Goal: Transaction & Acquisition: Purchase product/service

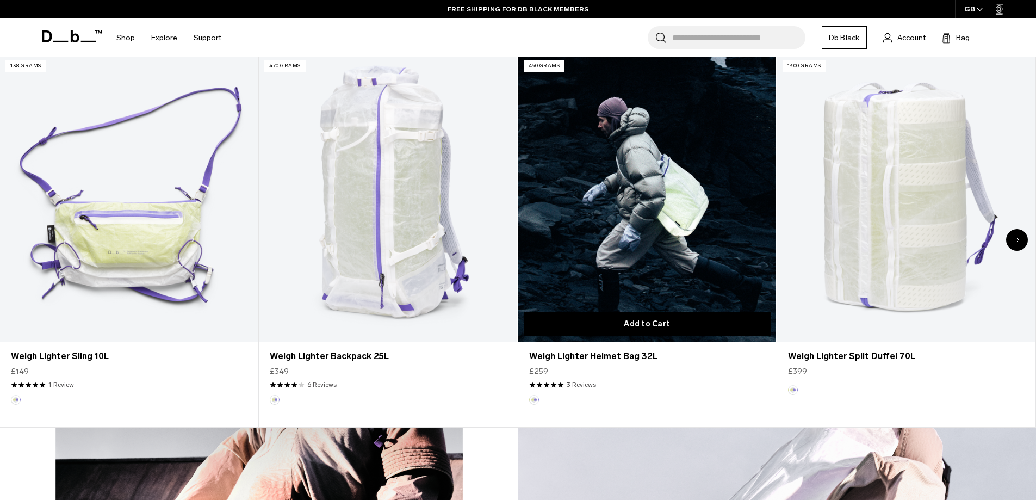
scroll to position [534, 0]
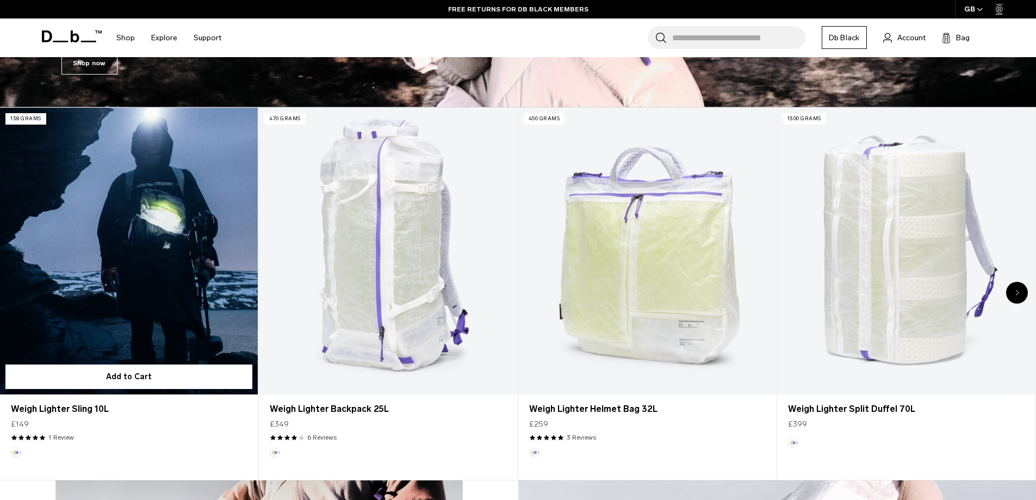
click at [178, 231] on link "Weigh Lighter Sling 10L" at bounding box center [129, 251] width 258 height 287
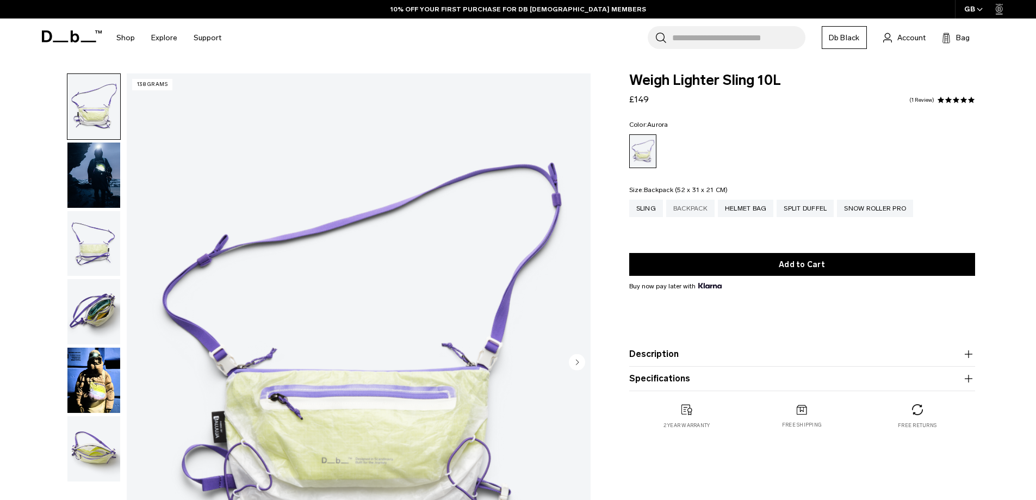
click at [673, 206] on div "Backpack" at bounding box center [690, 208] width 48 height 17
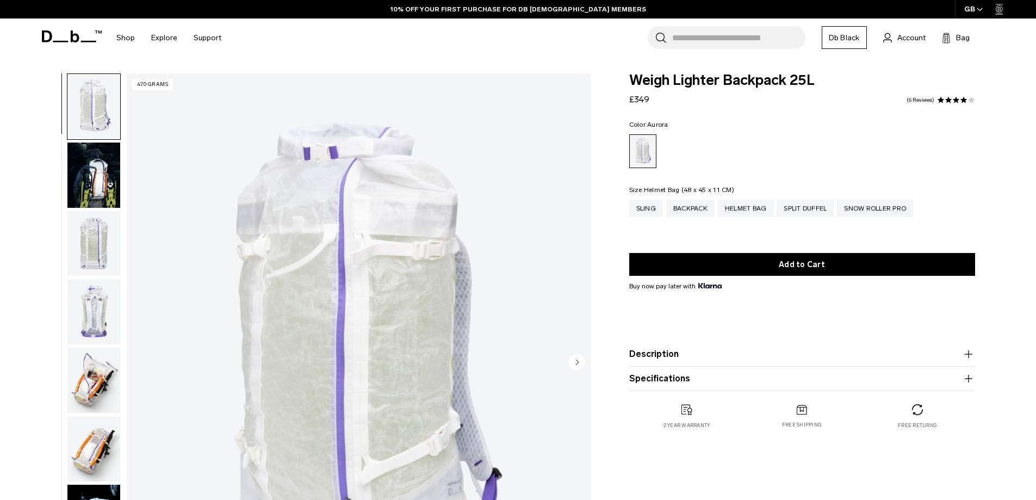
click at [745, 206] on div "Helmet Bag" at bounding box center [746, 208] width 56 height 17
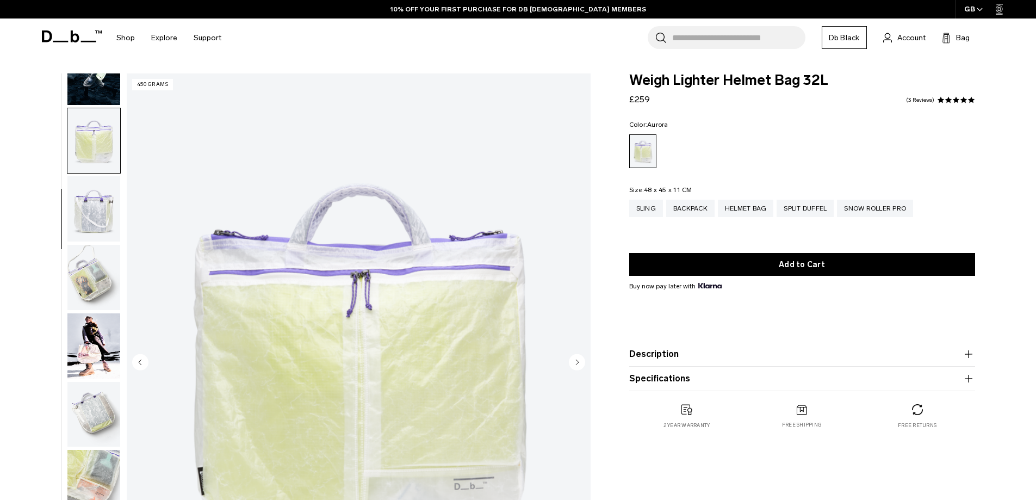
click at [94, 282] on img "button" at bounding box center [93, 277] width 53 height 65
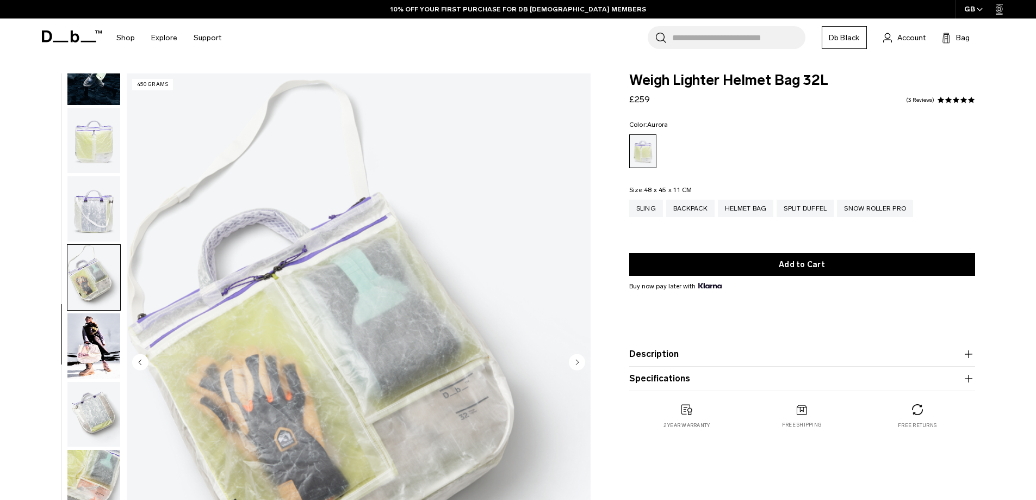
click at [98, 335] on img "button" at bounding box center [93, 345] width 53 height 65
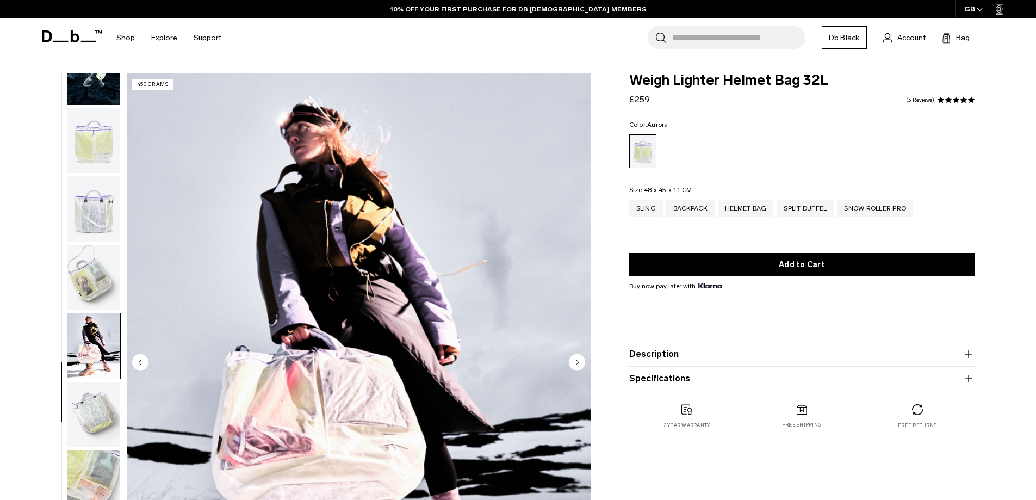
click at [97, 391] on img "button" at bounding box center [93, 414] width 53 height 65
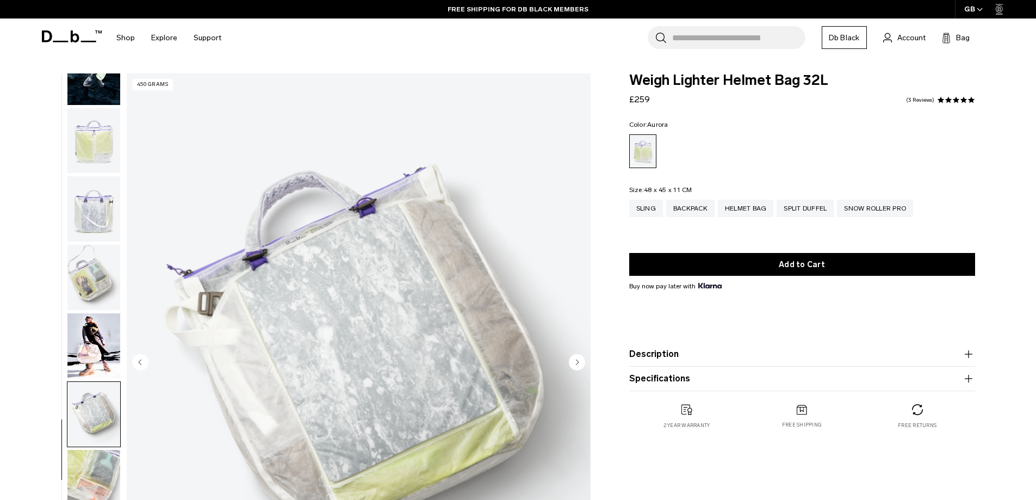
click at [75, 427] on img "button" at bounding box center [93, 414] width 53 height 65
click at [84, 414] on img "button" at bounding box center [93, 414] width 53 height 65
click at [83, 450] on img "button" at bounding box center [93, 482] width 53 height 65
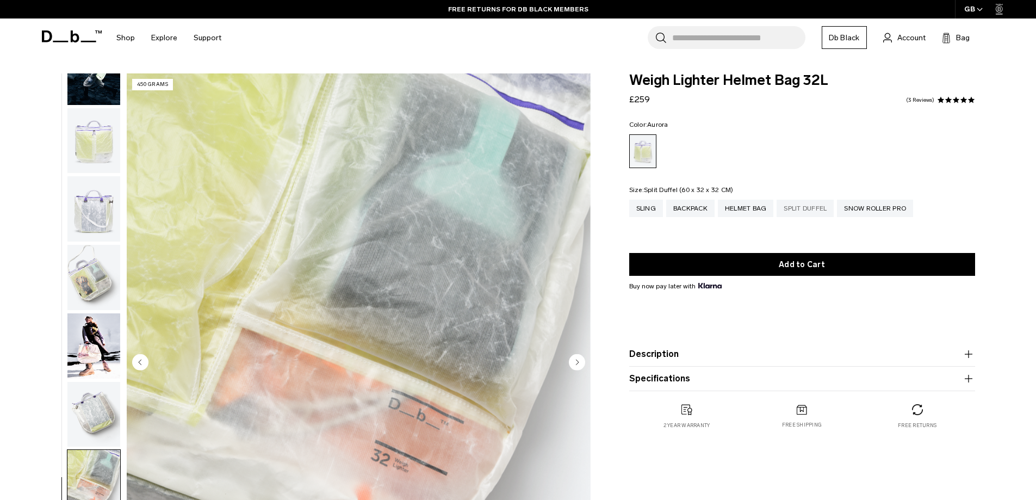
click at [800, 207] on div "Split Duffel" at bounding box center [805, 208] width 57 height 17
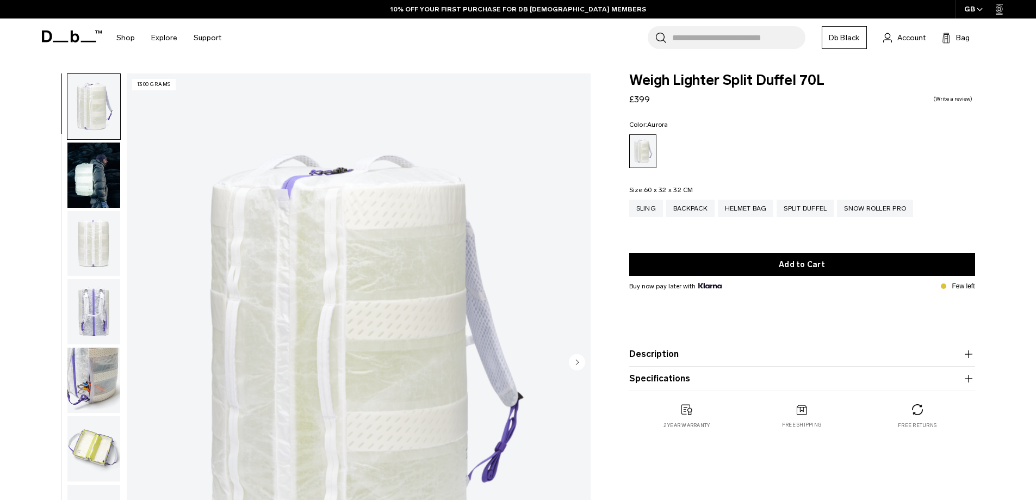
click at [91, 116] on img "button" at bounding box center [93, 106] width 53 height 65
click at [94, 172] on img "button" at bounding box center [93, 175] width 53 height 65
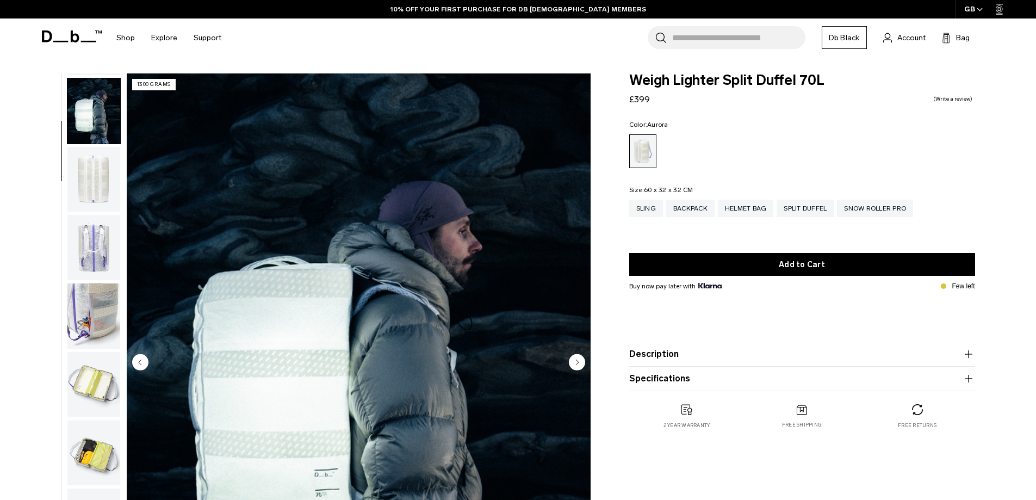
scroll to position [69, 0]
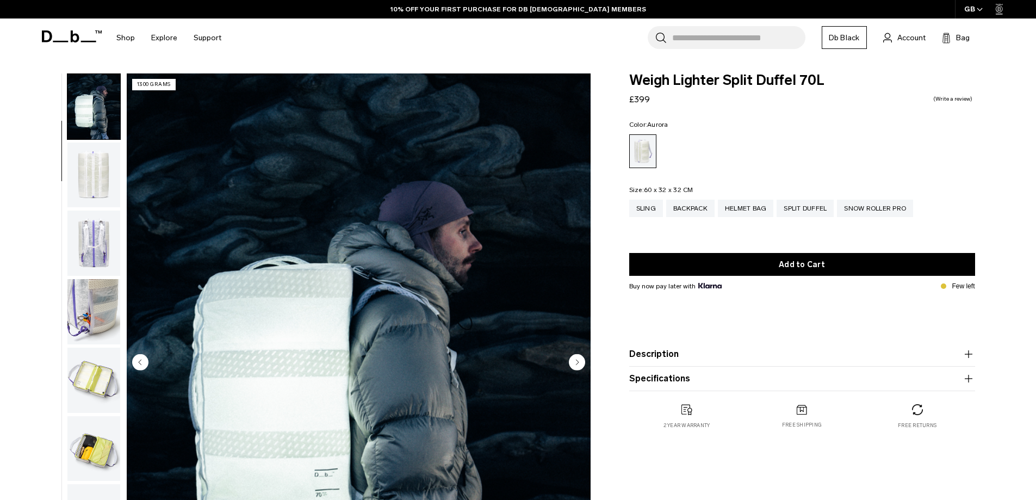
click at [96, 183] on img "button" at bounding box center [93, 175] width 53 height 65
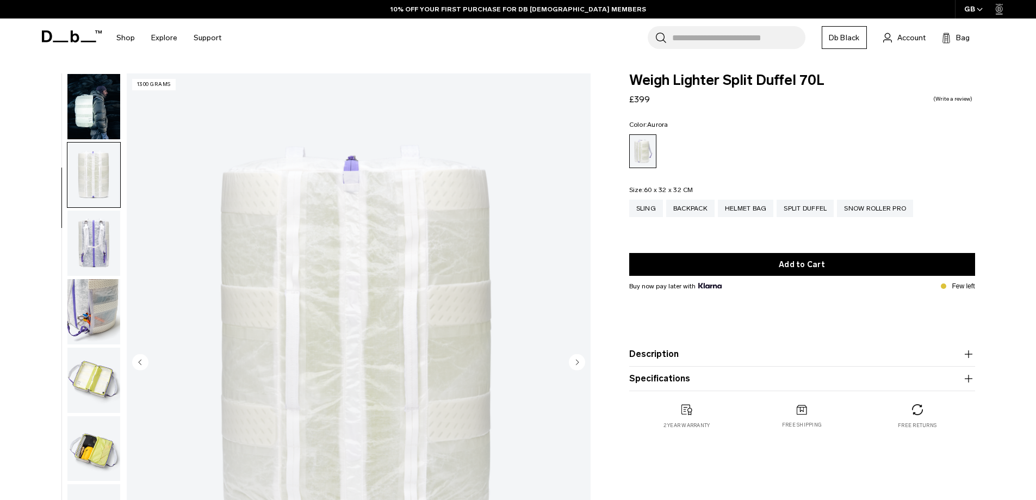
scroll to position [137, 0]
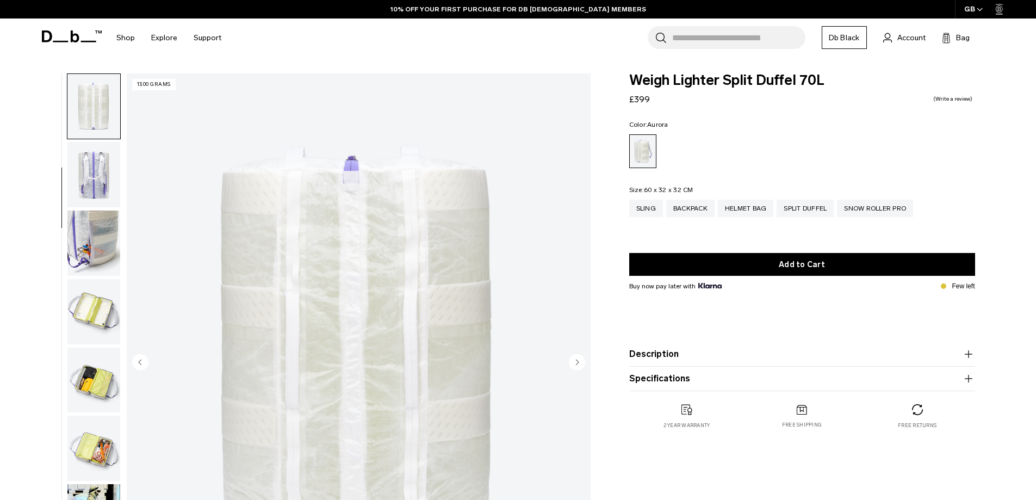
click at [97, 288] on img "button" at bounding box center [93, 311] width 53 height 65
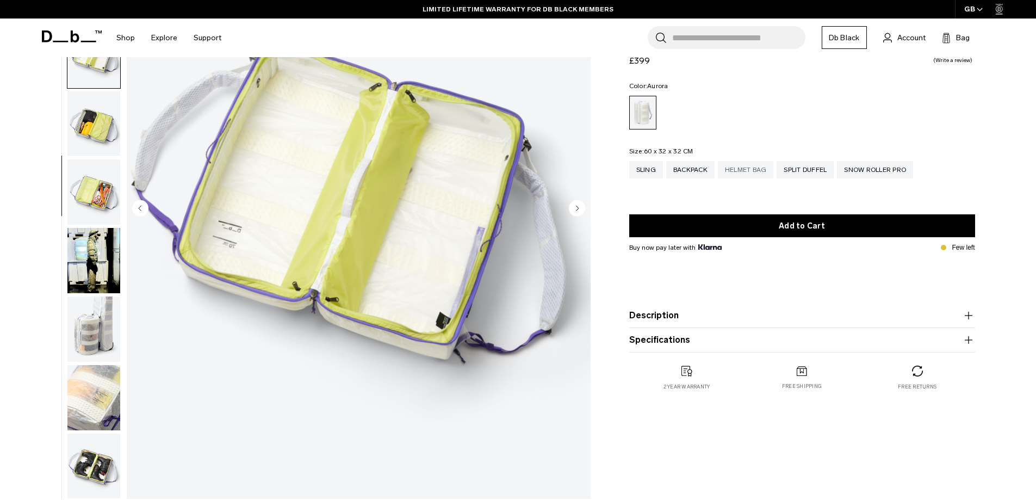
scroll to position [54, 0]
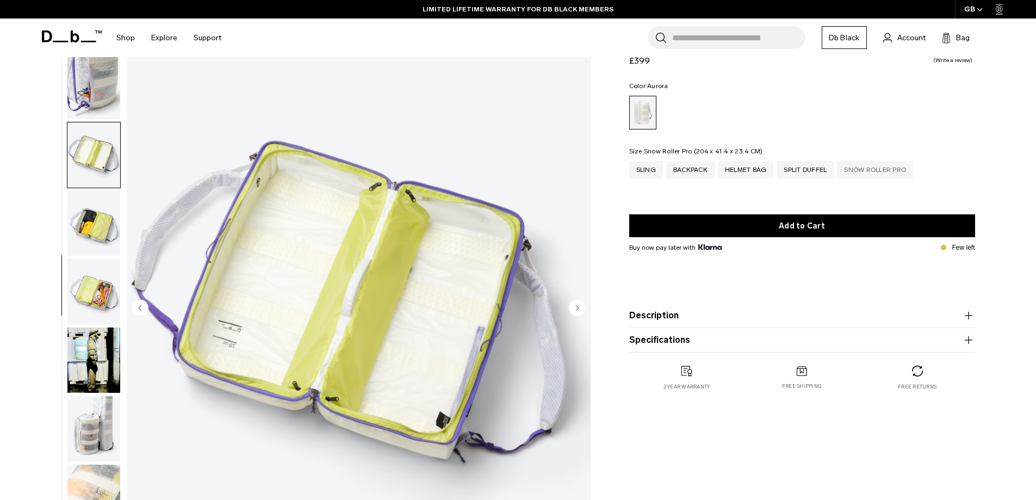
click at [874, 163] on div "Snow Roller Pro" at bounding box center [875, 169] width 76 height 17
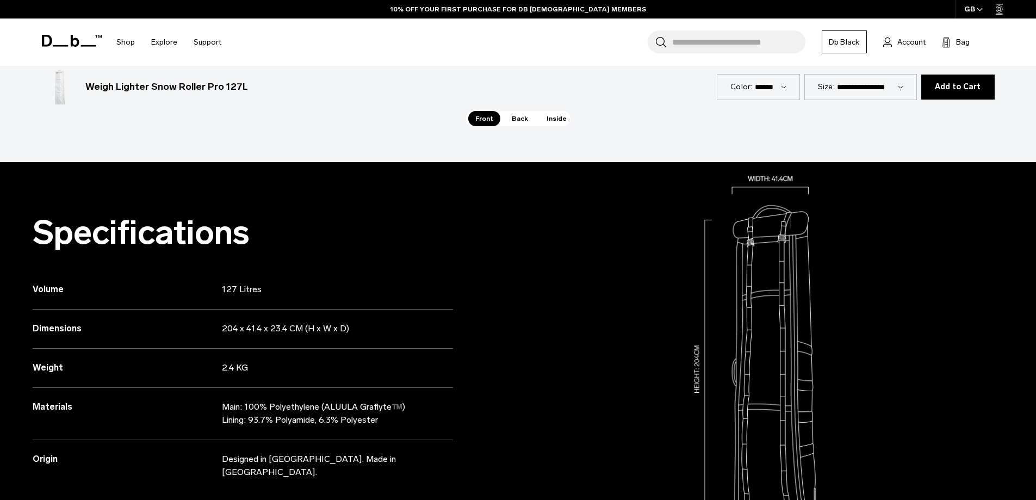
scroll to position [1088, 0]
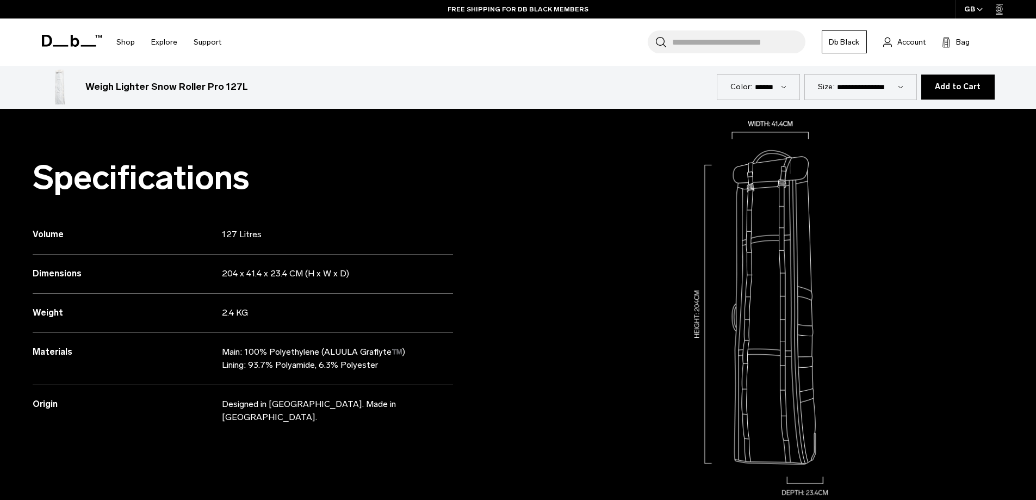
click at [791, 88] on div "Color: ******" at bounding box center [758, 87] width 83 height 26
click at [785, 85] on select "******" at bounding box center [771, 86] width 32 height 9
click at [786, 90] on select "******" at bounding box center [771, 86] width 32 height 9
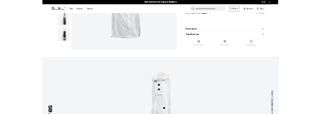
scroll to position [0, 0]
